Goal: Transaction & Acquisition: Purchase product/service

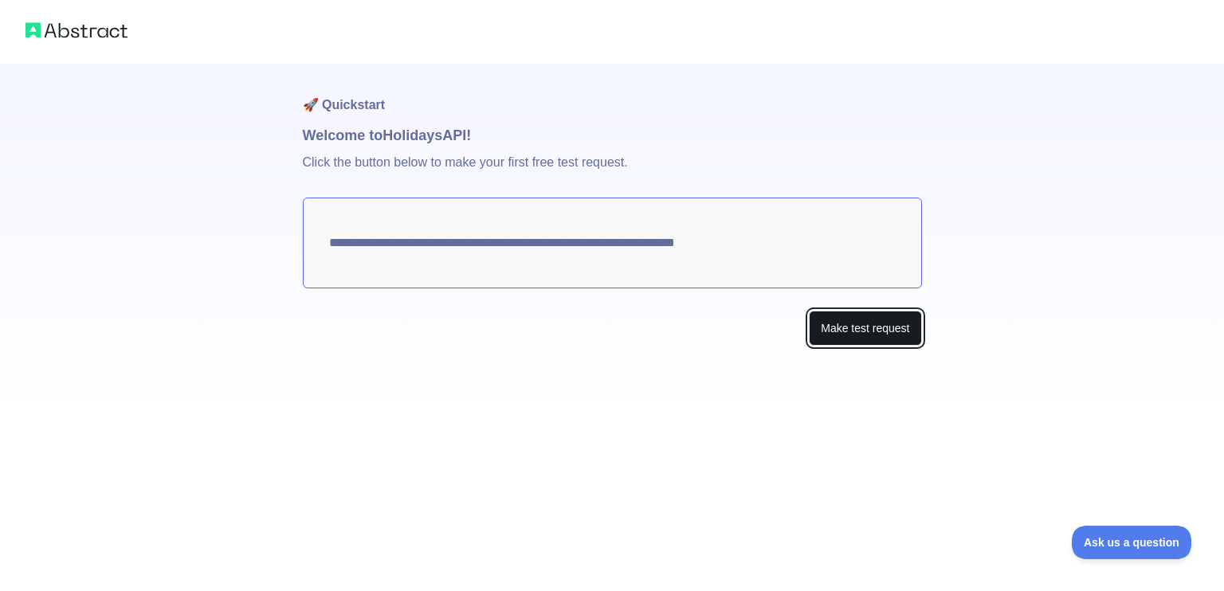
click at [869, 330] on button "Make test request" at bounding box center [865, 329] width 112 height 36
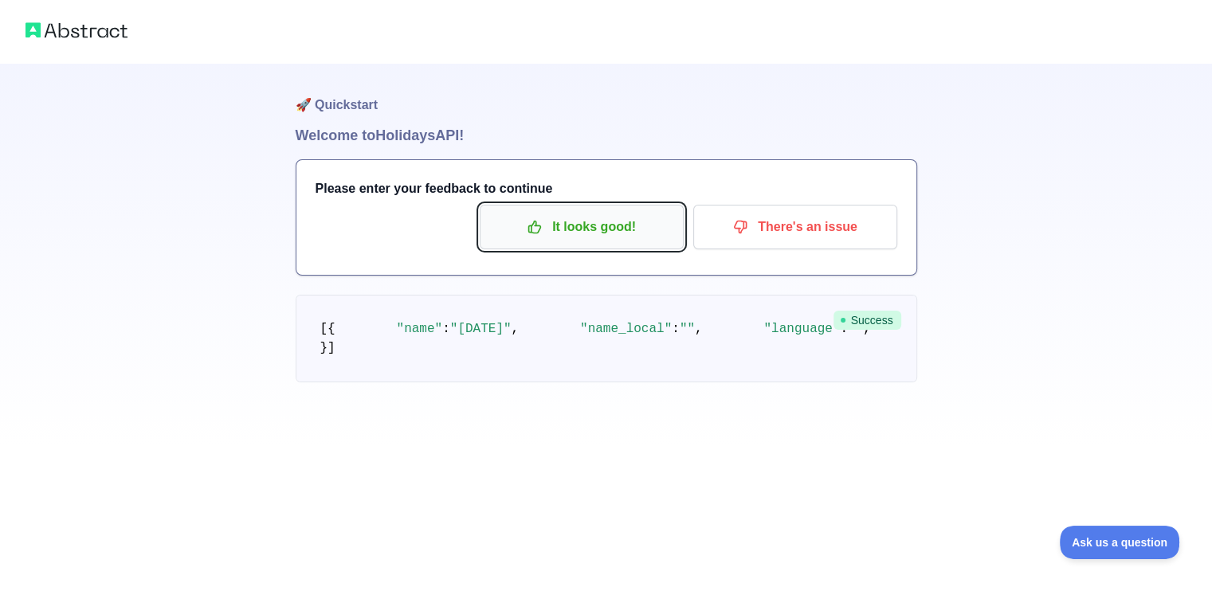
click at [613, 229] on p "It looks good!" at bounding box center [582, 227] width 180 height 27
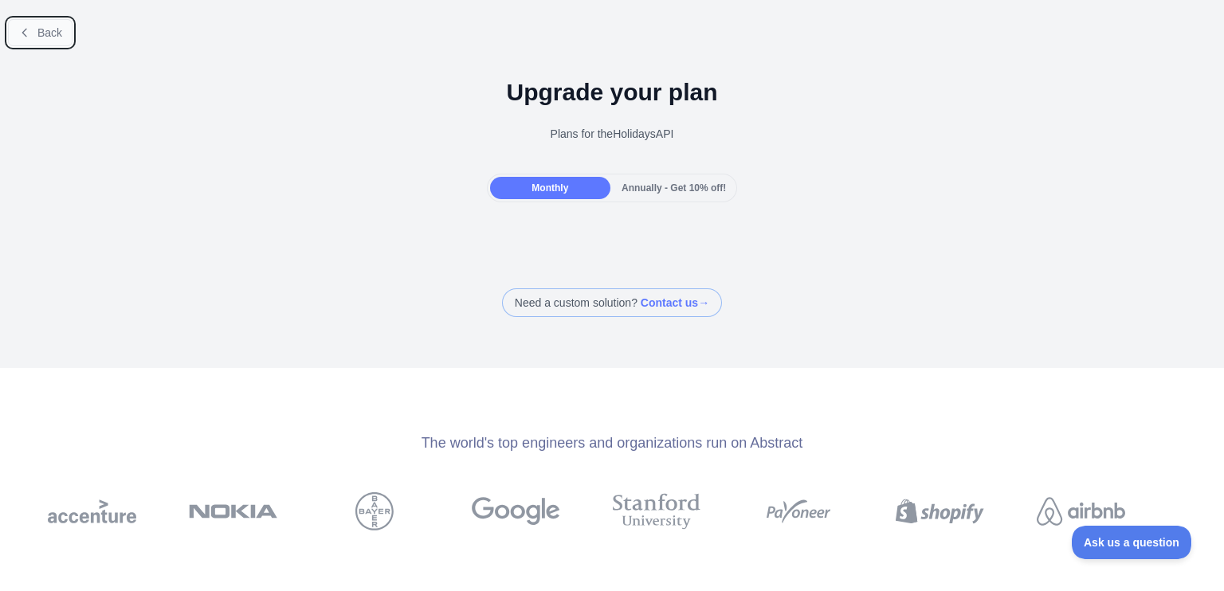
click at [45, 31] on span "Back" at bounding box center [49, 32] width 25 height 13
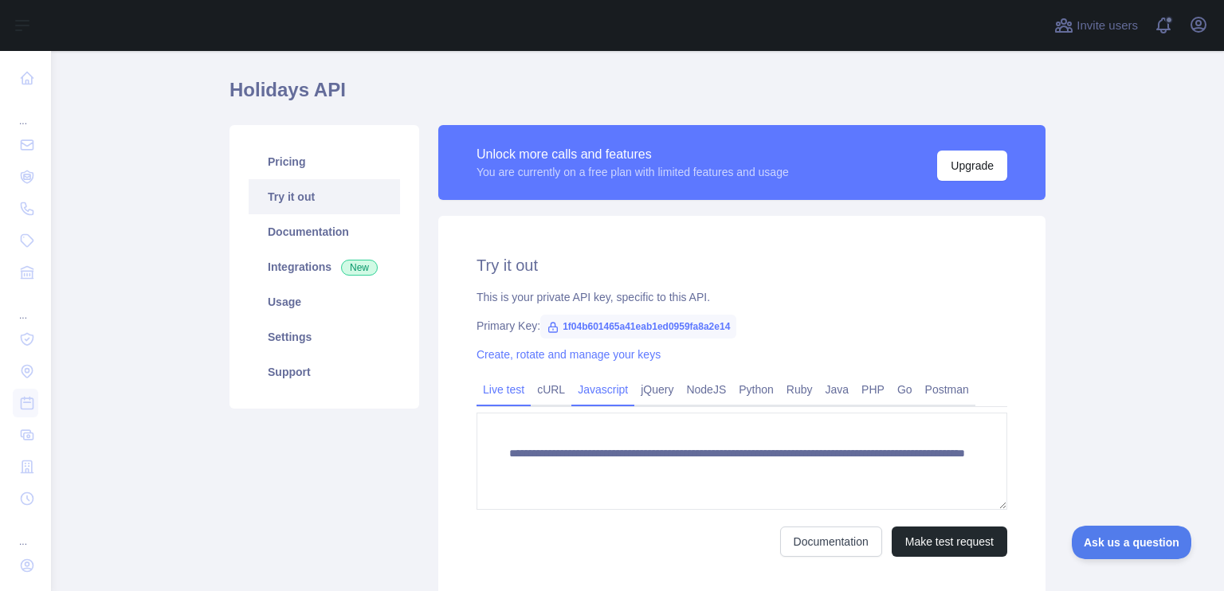
scroll to position [80, 0]
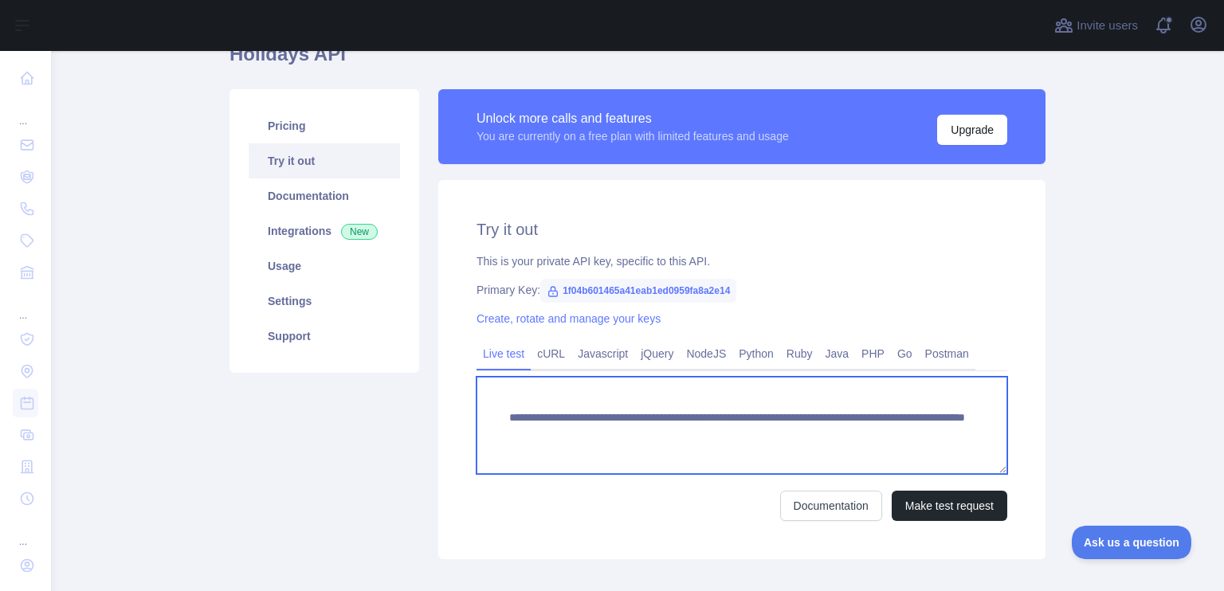
drag, startPoint x: 545, startPoint y: 461, endPoint x: 487, endPoint y: 404, distance: 81.7
click at [487, 404] on textarea "**********" at bounding box center [742, 425] width 531 height 97
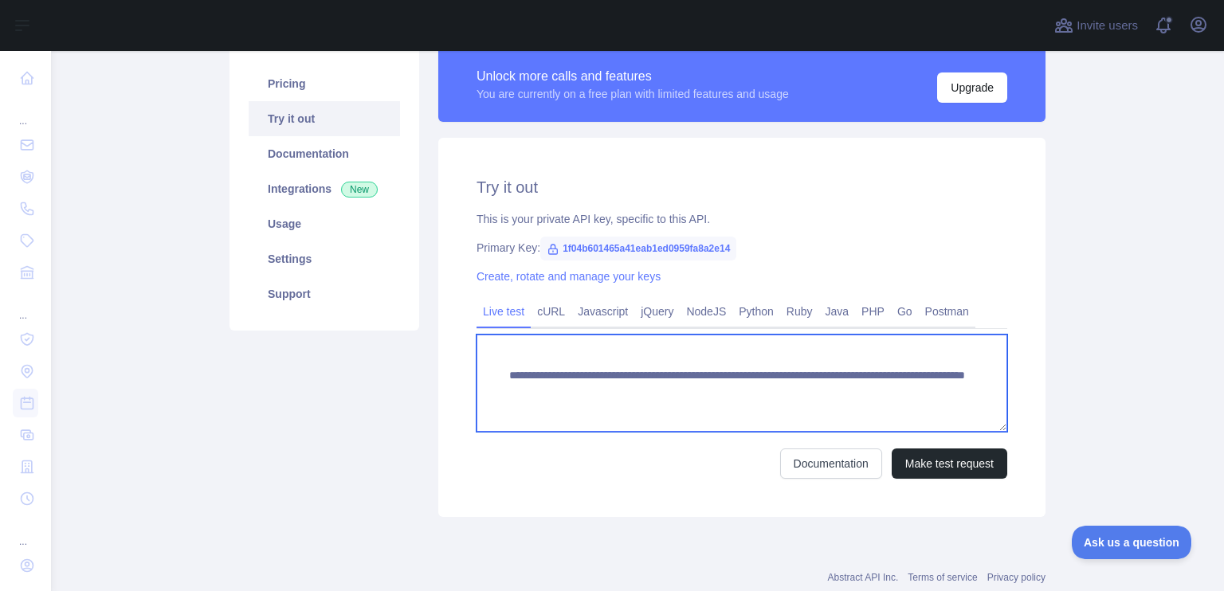
scroll to position [159, 0]
